Goal: Information Seeking & Learning: Learn about a topic

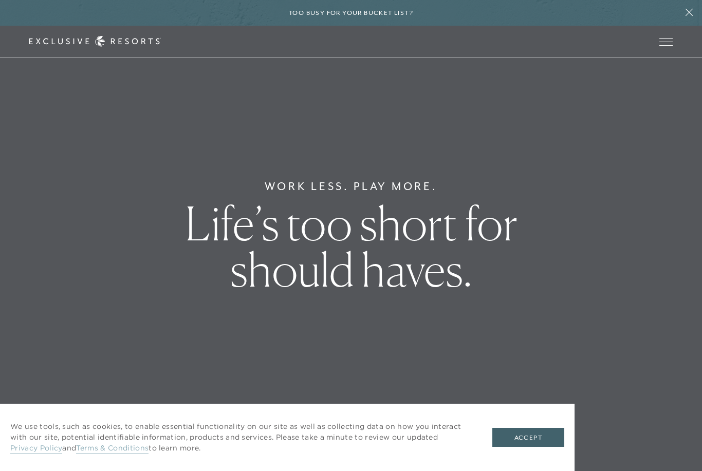
click at [664, 20] on div "Too busy for your bucket list?" at bounding box center [351, 13] width 702 height 26
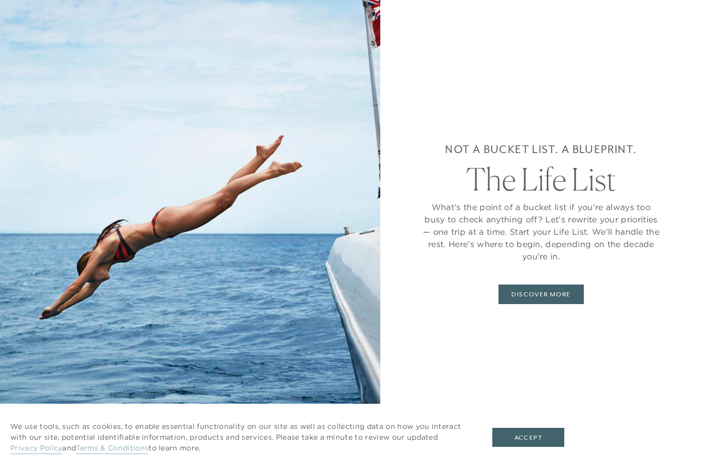
click at [534, 443] on button "Accept" at bounding box center [528, 438] width 72 height 20
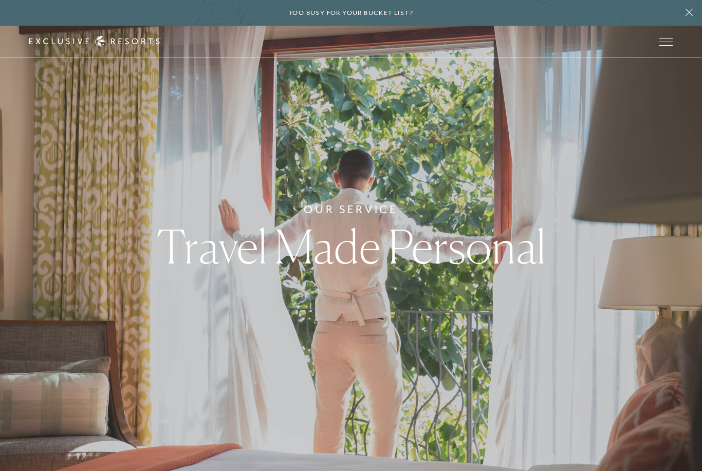
click at [661, 38] on button "Open navigation" at bounding box center [665, 41] width 13 height 7
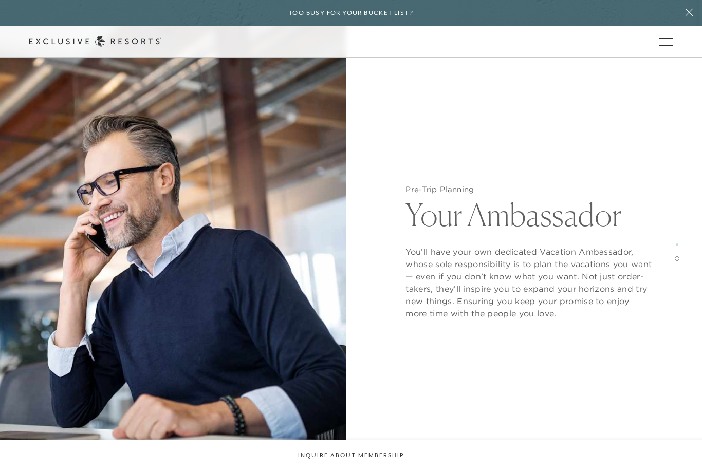
scroll to position [1706, 0]
click at [670, 45] on span "Open navigation" at bounding box center [665, 45] width 13 height 1
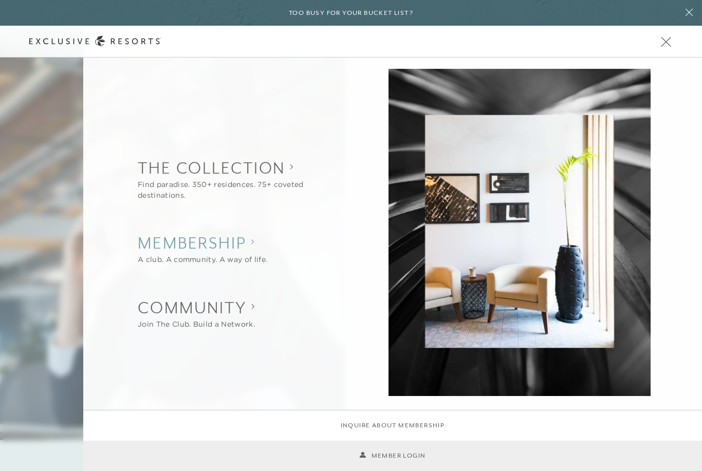
click at [221, 253] on h2 "Membership" at bounding box center [202, 243] width 129 height 23
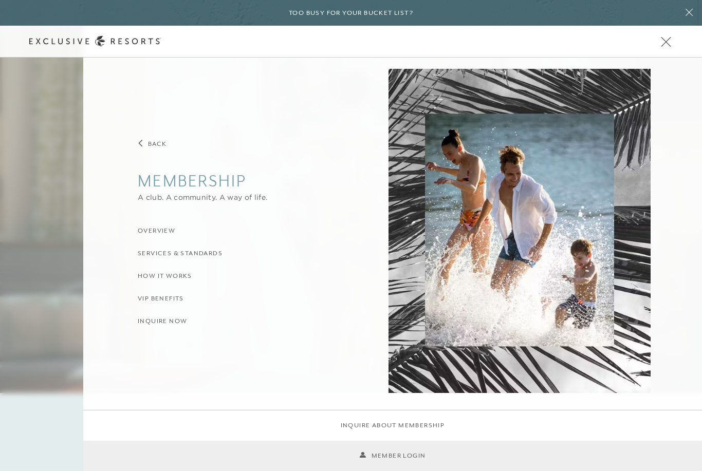
scroll to position [0, 0]
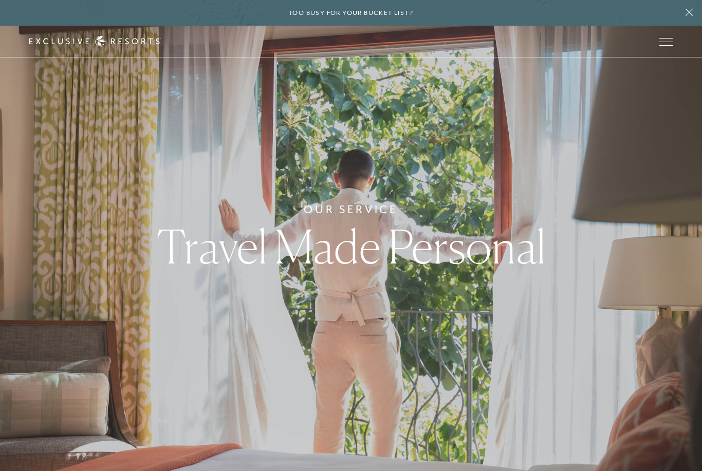
click at [687, 8] on button at bounding box center [689, 13] width 26 height 26
